Goal: Task Accomplishment & Management: Use online tool/utility

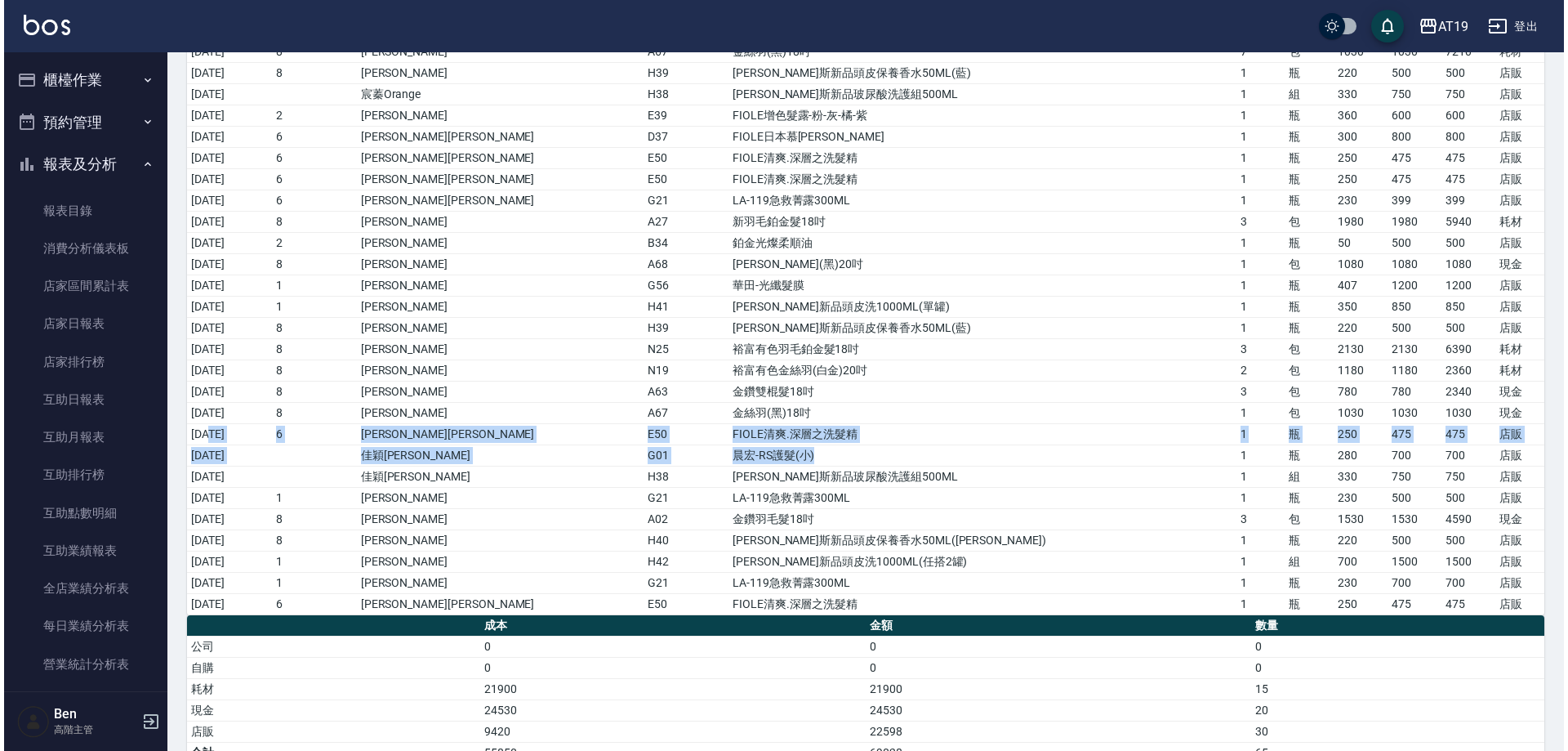
scroll to position [572, 0]
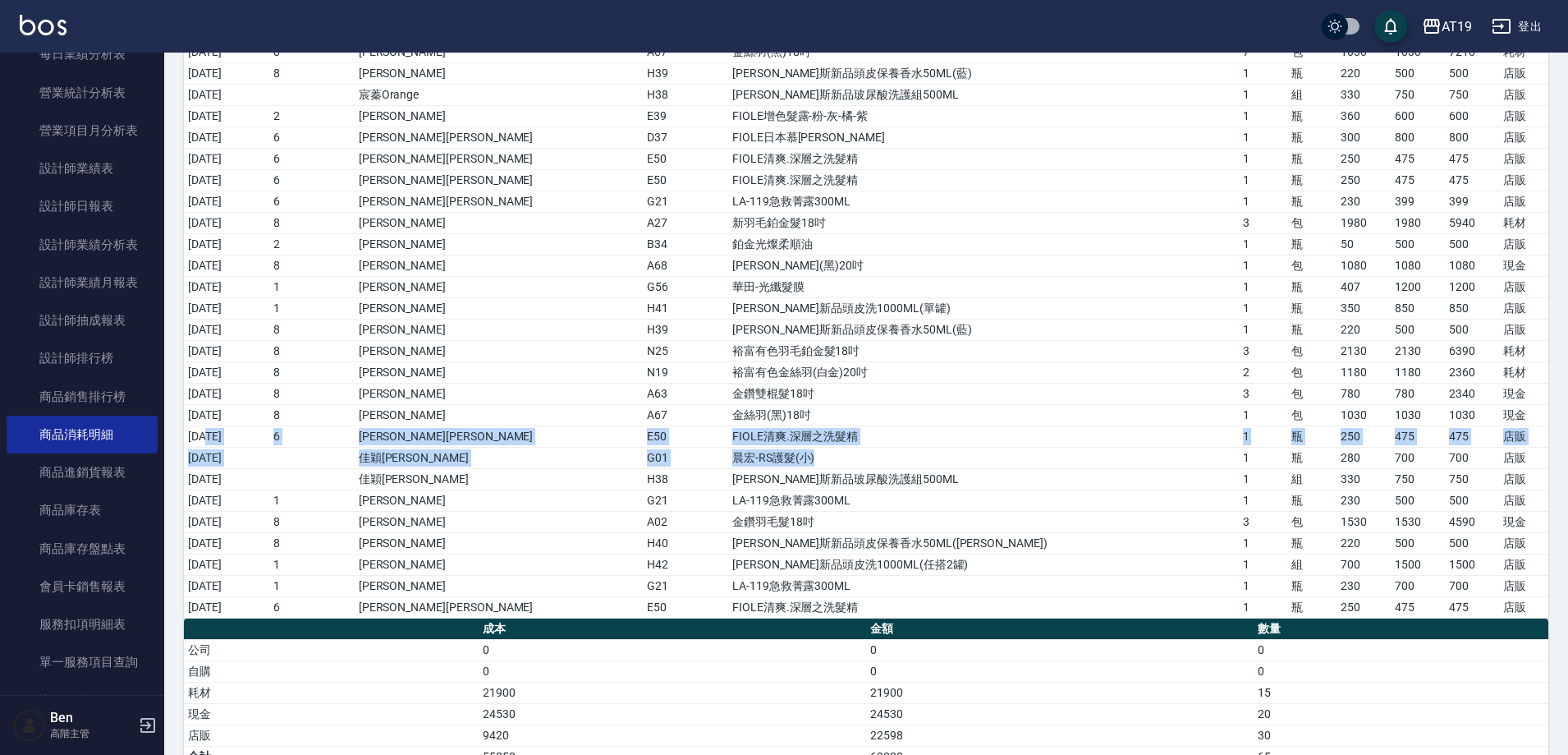
click at [1442, 22] on div "AT19" at bounding box center [1457, 27] width 30 height 21
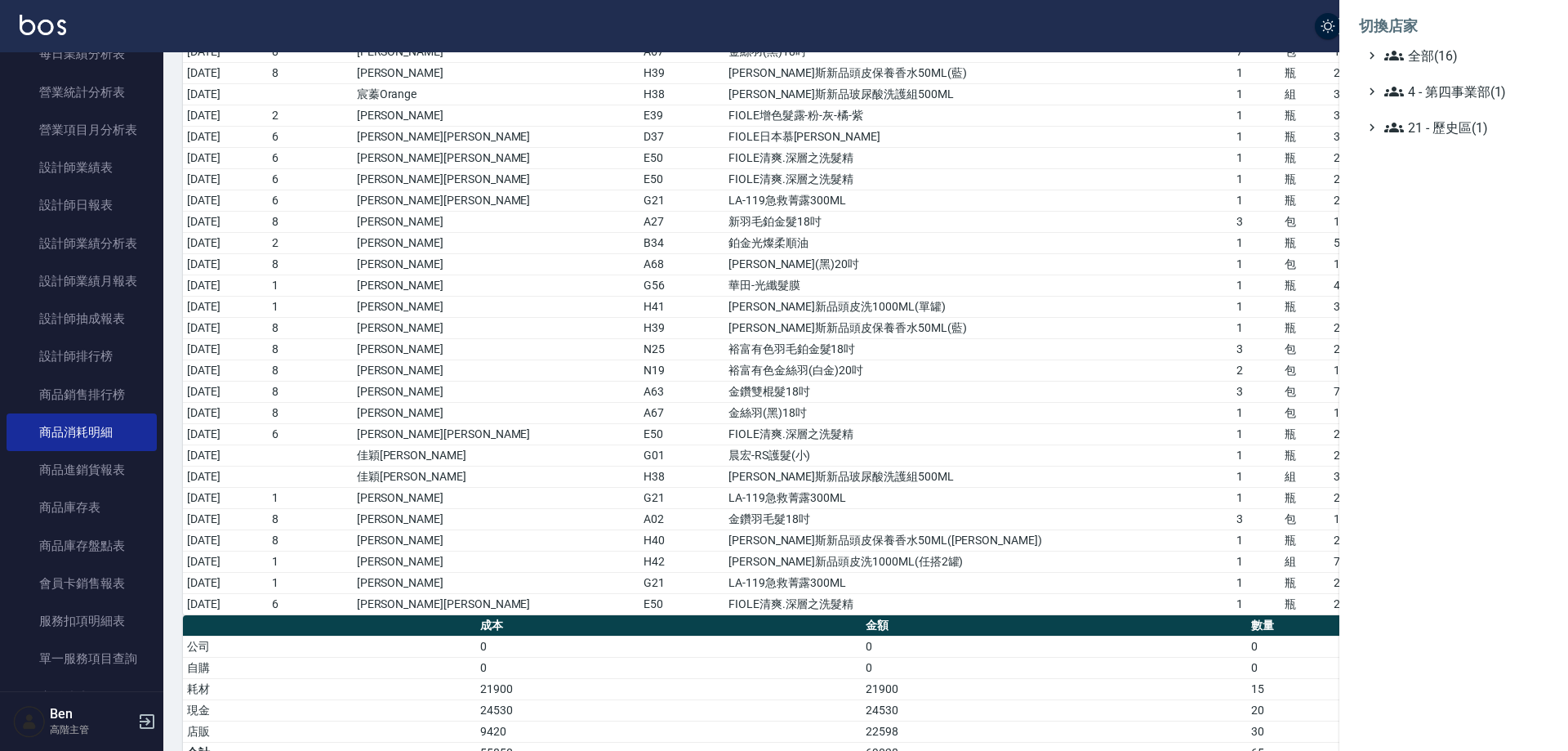
click at [1449, 41] on li "切換店家" at bounding box center [1453, 27] width 190 height 40
click at [1449, 45] on li "切換店家" at bounding box center [1453, 27] width 190 height 40
click at [1437, 58] on span "全部(16)" at bounding box center [1463, 55] width 158 height 20
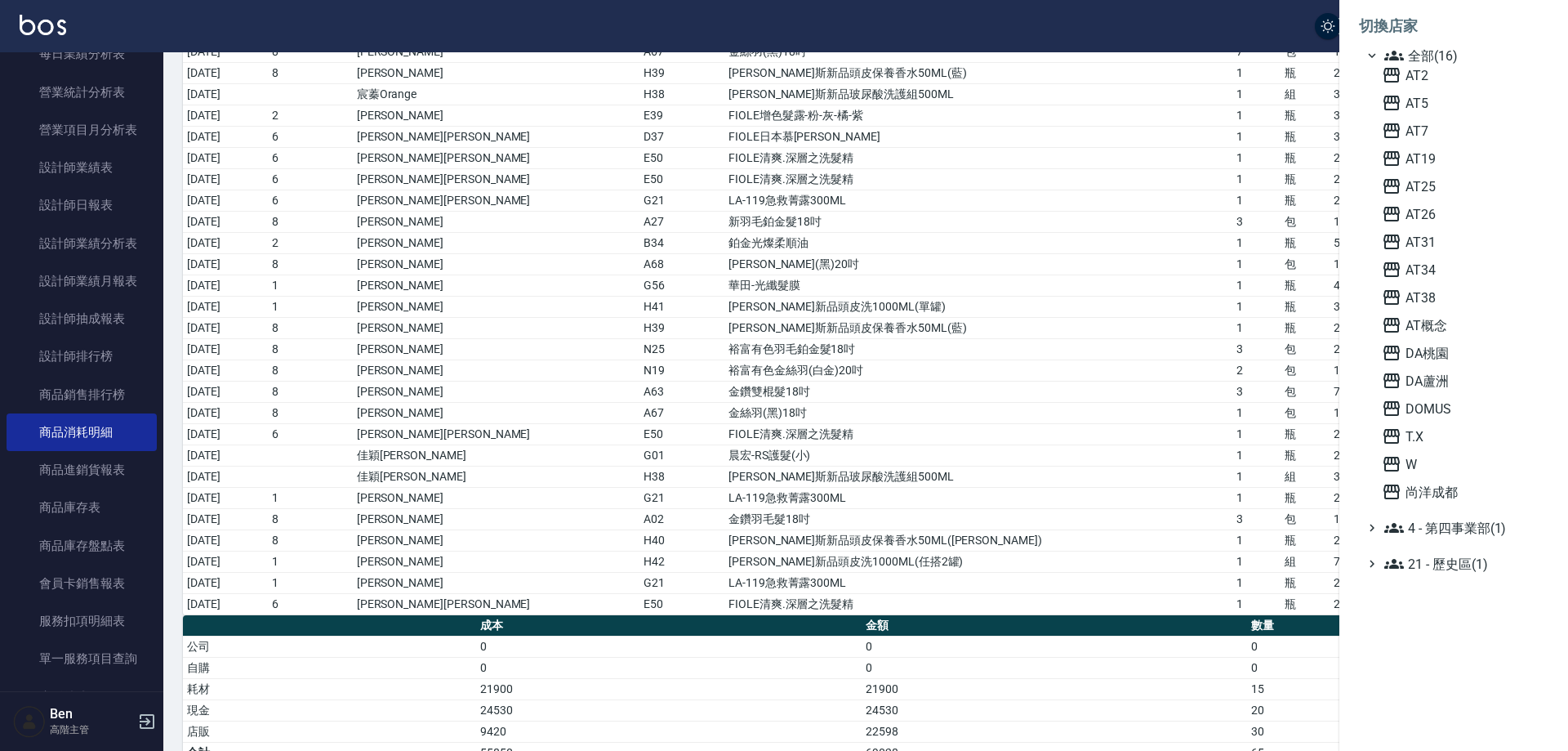
click at [1434, 85] on div "AT2 AT5 AT7 AT19 AT25 AT26 AT31 AT34 AT38 AT概念 DA桃園 DA蘆洲 DOMUS T.X W 尚洋成都" at bounding box center [1462, 284] width 173 height 437
click at [1432, 76] on span "AT2" at bounding box center [1462, 75] width 160 height 20
